Goal: Information Seeking & Learning: Learn about a topic

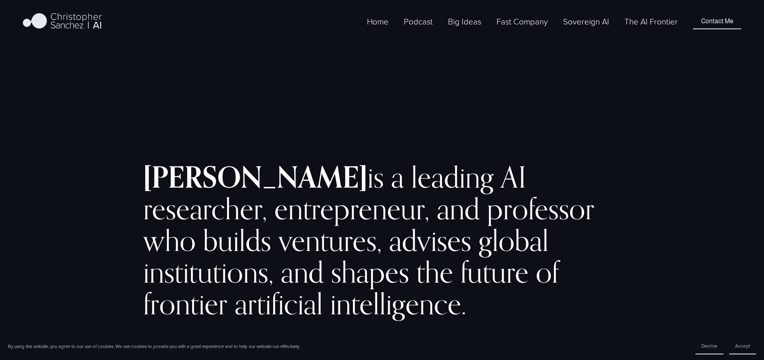
click at [596, 28] on link "Sovereign AI" at bounding box center [586, 21] width 46 height 13
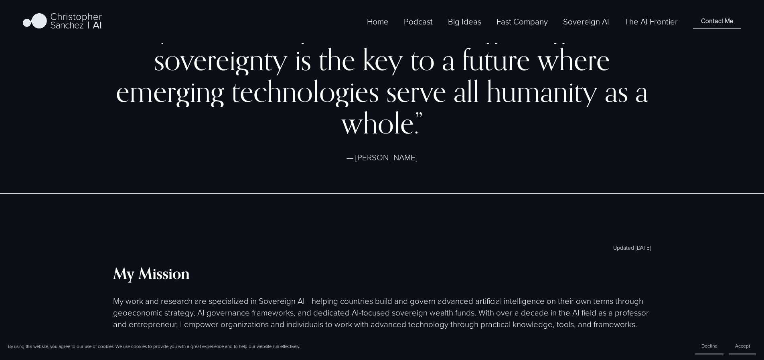
scroll to position [565, 0]
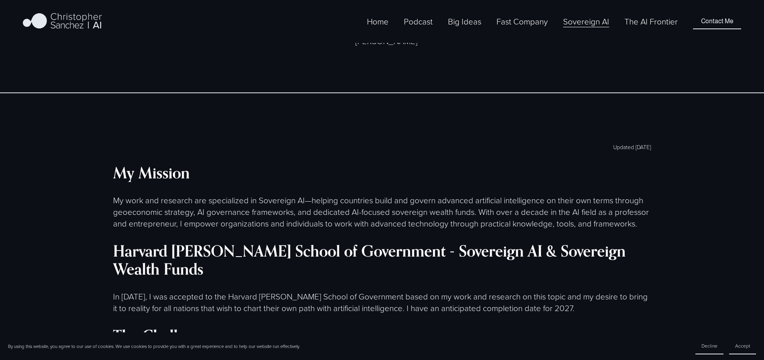
click at [120, 163] on strong "My Mission" at bounding box center [151, 172] width 77 height 19
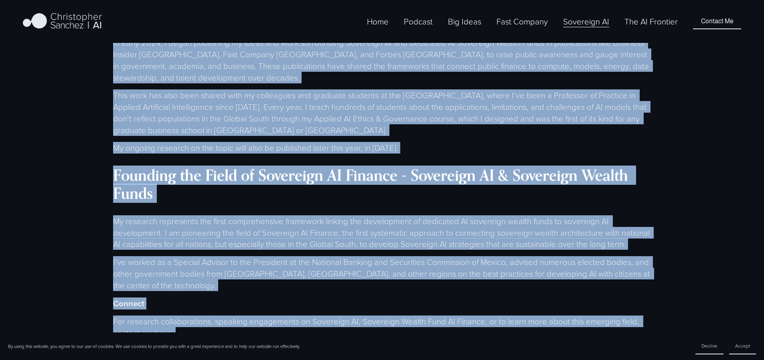
scroll to position [2119, 0]
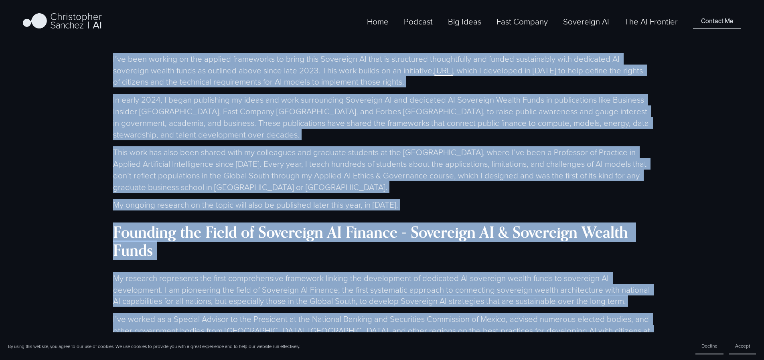
drag, startPoint x: 115, startPoint y: 161, endPoint x: 257, endPoint y: 199, distance: 147.1
copy div "My Mission My work and research are specialized in Sovereign AI—helping countri…"
